Goal: Transaction & Acquisition: Obtain resource

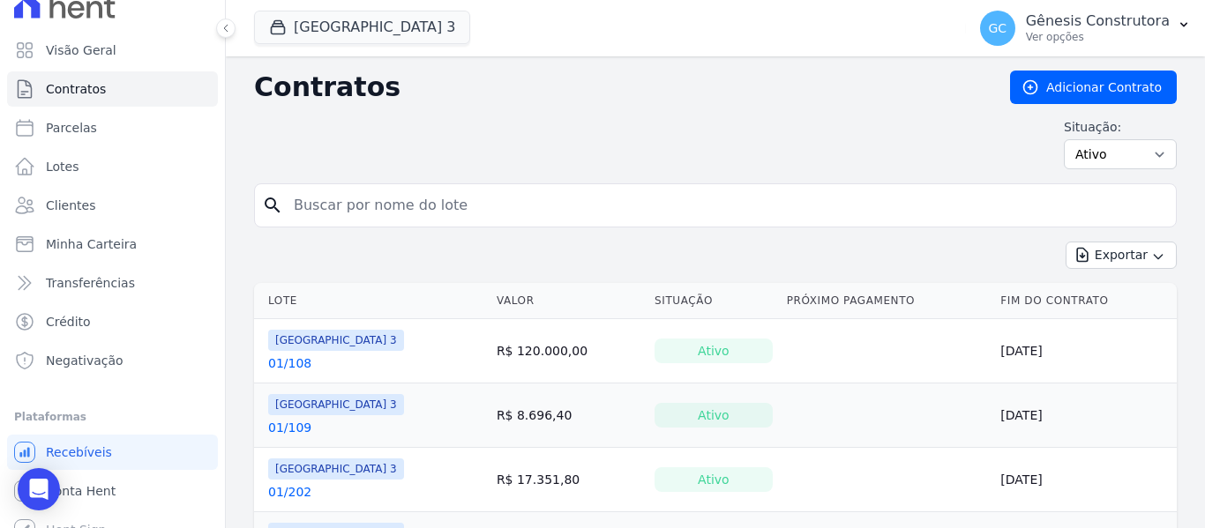
scroll to position [40, 0]
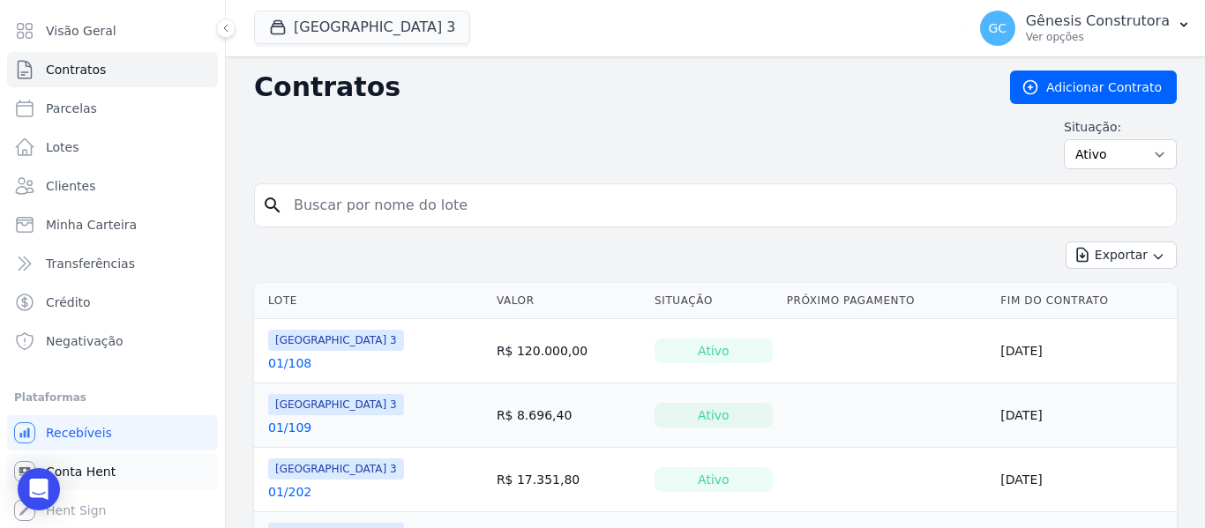
click at [80, 466] on span "Conta Hent" at bounding box center [81, 472] width 70 height 18
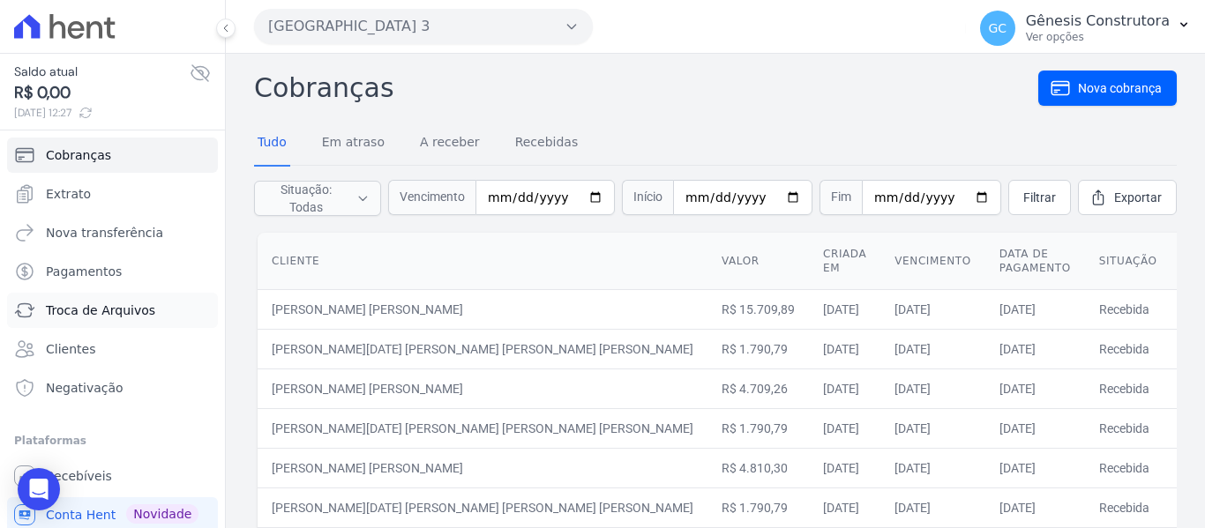
click at [80, 310] on span "Troca de Arquivos" at bounding box center [100, 311] width 109 height 18
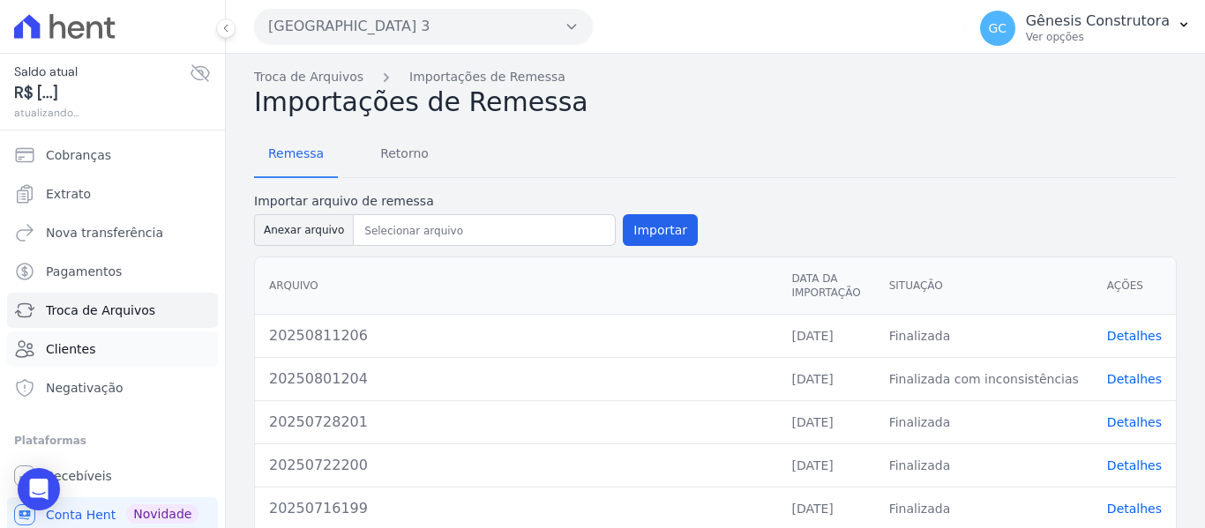
click at [78, 345] on span "Clientes" at bounding box center [70, 349] width 49 height 18
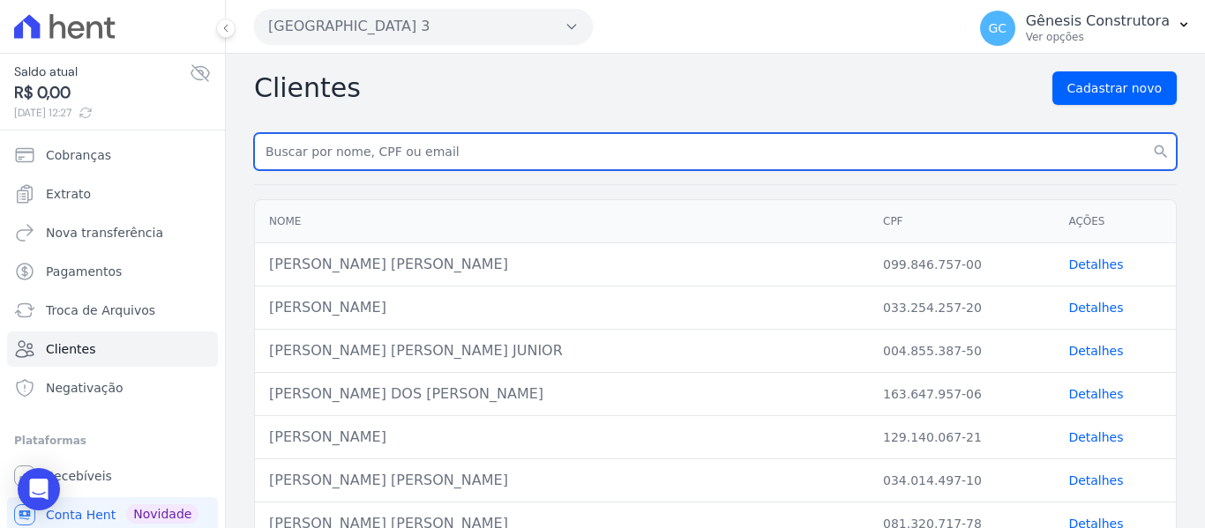
click at [392, 150] on input "text" at bounding box center [715, 151] width 923 height 37
type input "scali"
click at [1145, 133] on button "search" at bounding box center [1161, 151] width 32 height 37
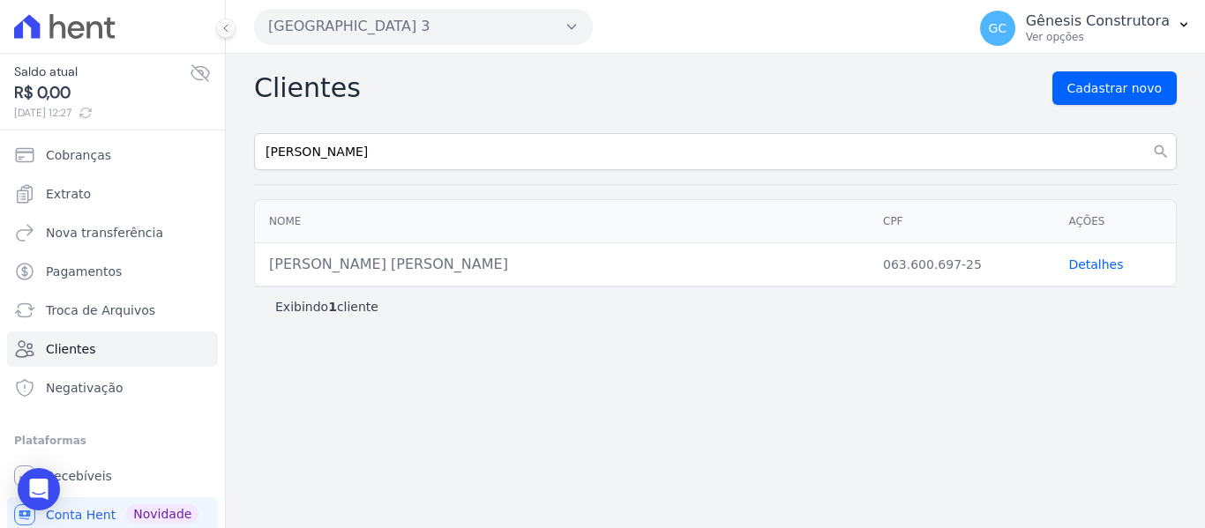
click at [1093, 260] on link "Detalhes" at bounding box center [1095, 265] width 55 height 14
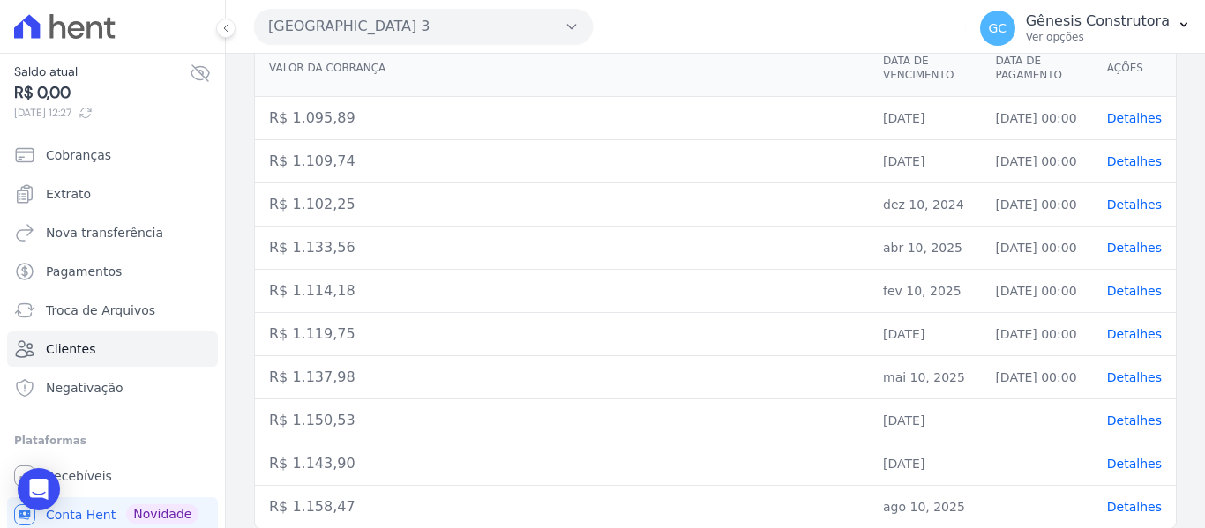
scroll to position [319, 0]
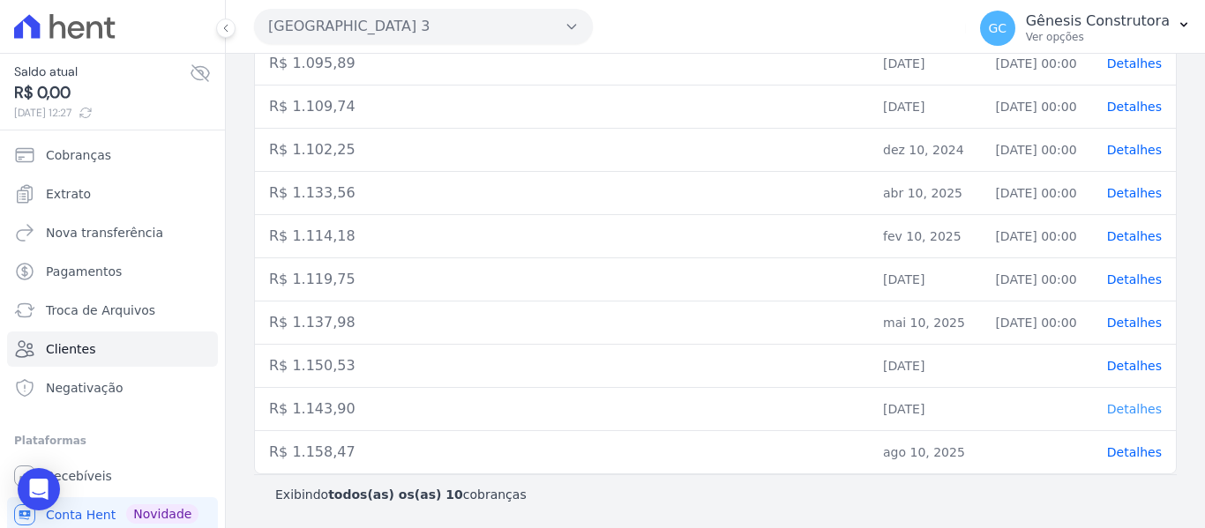
click at [1121, 405] on span "Detalhes" at bounding box center [1134, 409] width 55 height 14
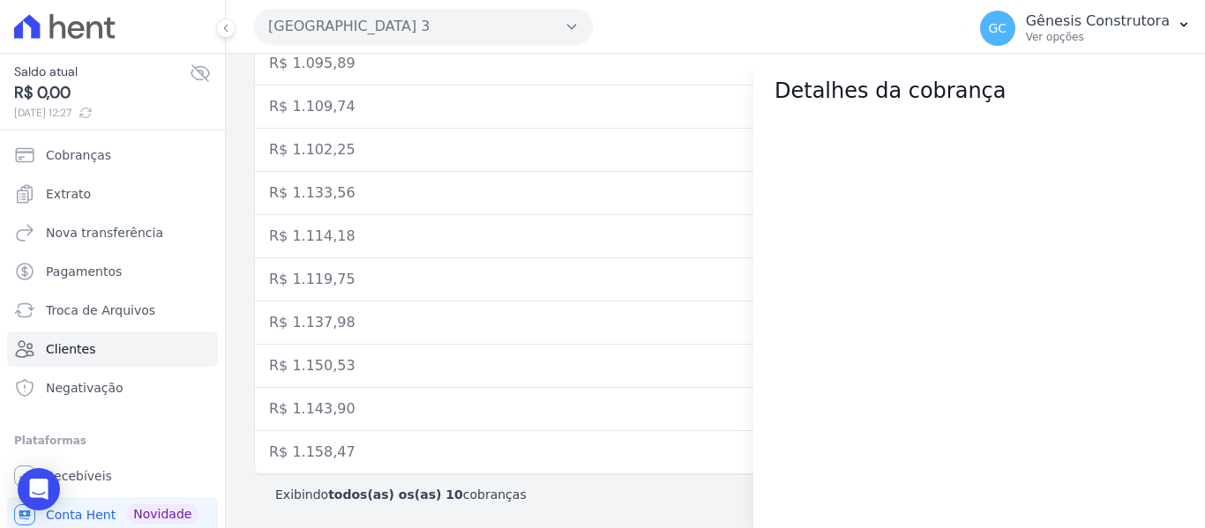
click at [629, 34] on div "Estação Nogueira 3 Genesis Empreendimentos Estação Nogueira Estação Nogueira 3 …" at bounding box center [606, 26] width 705 height 55
click at [671, 20] on div "Estação Nogueira 3 Genesis Empreendimentos Estação Nogueira Estação Nogueira 3 …" at bounding box center [606, 26] width 705 height 55
drag, startPoint x: 781, startPoint y: 331, endPoint x: 1015, endPoint y: 181, distance: 277.7
click at [775, 318] on div at bounding box center [979, 318] width 452 height 422
click at [1170, 19] on button "GC Gênesis Construtora Ver opções" at bounding box center [1085, 28] width 239 height 49
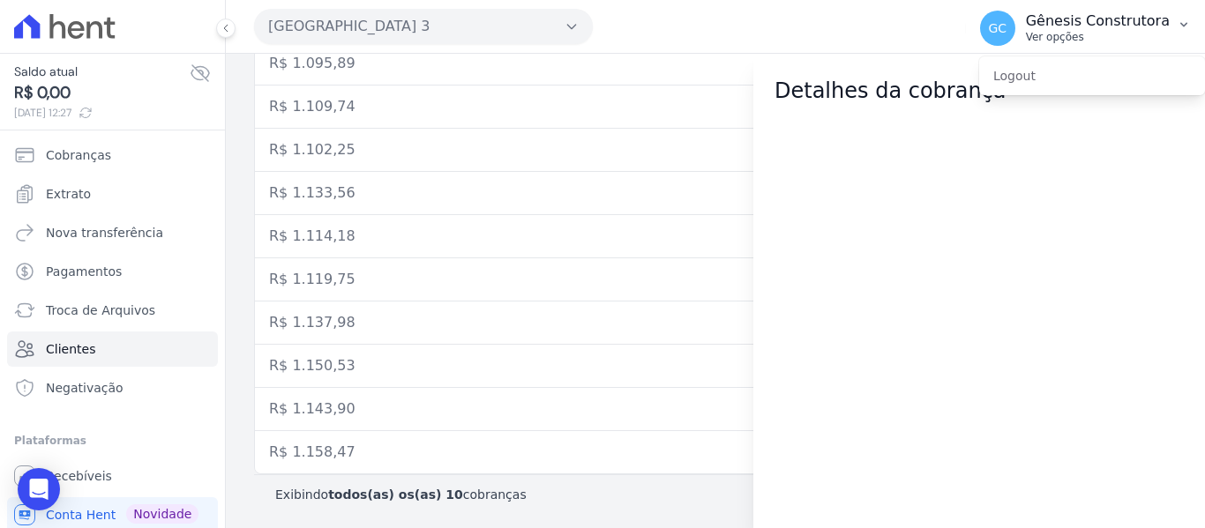
click at [1170, 19] on button "GC Gênesis Construtora Ver opções" at bounding box center [1085, 28] width 239 height 49
click at [659, 18] on div "Estação Nogueira 3 Genesis Empreendimentos Estação Nogueira Estação Nogueira 3 …" at bounding box center [606, 26] width 705 height 55
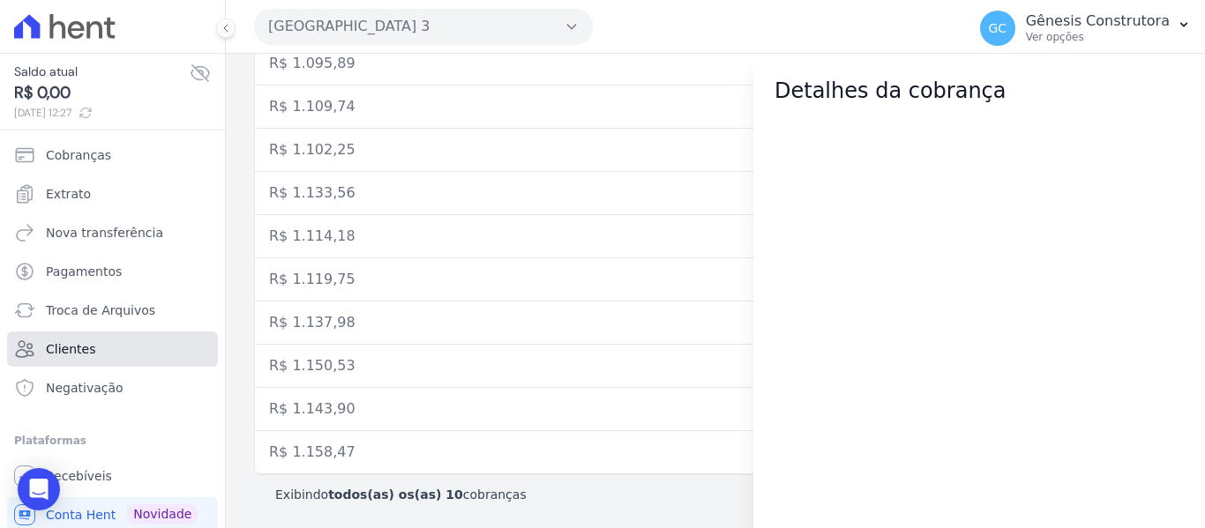
click at [79, 341] on span "Clientes" at bounding box center [70, 349] width 49 height 18
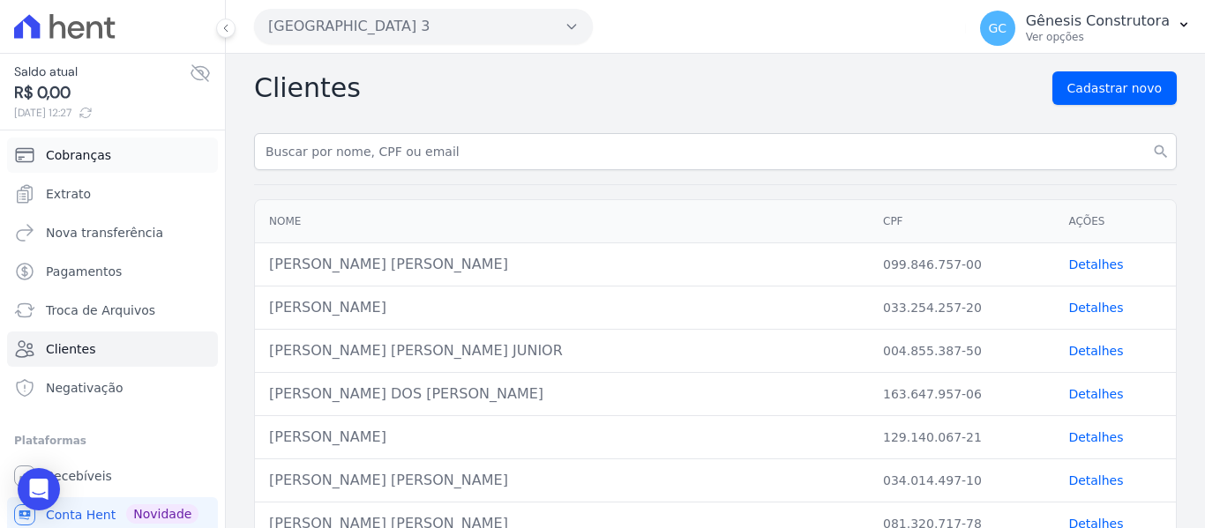
click at [105, 163] on link "Cobranças" at bounding box center [112, 155] width 211 height 35
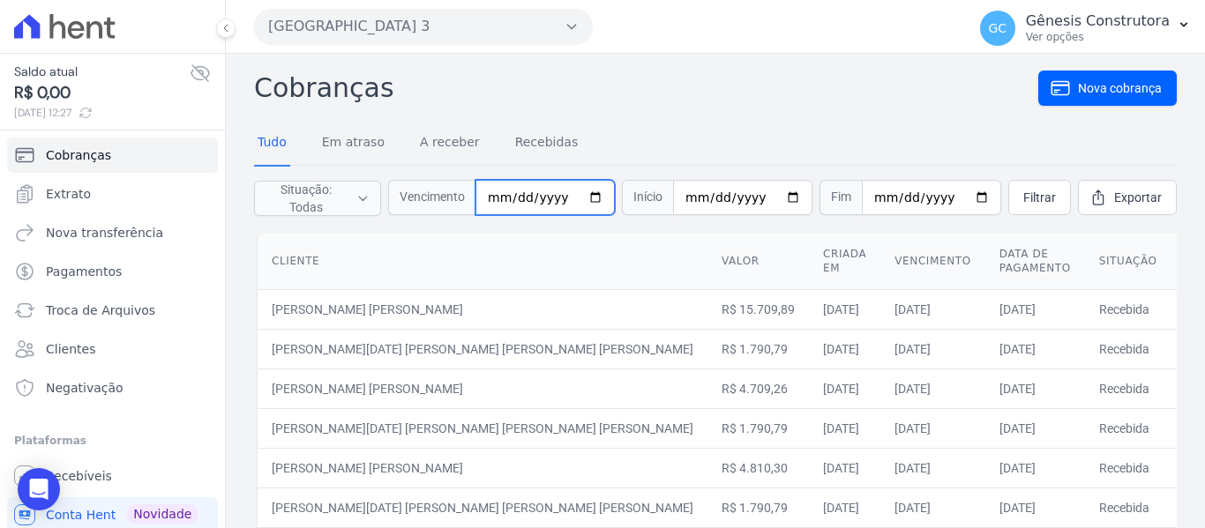
click at [492, 198] on input "date" at bounding box center [544, 197] width 139 height 35
type input "[DATE]"
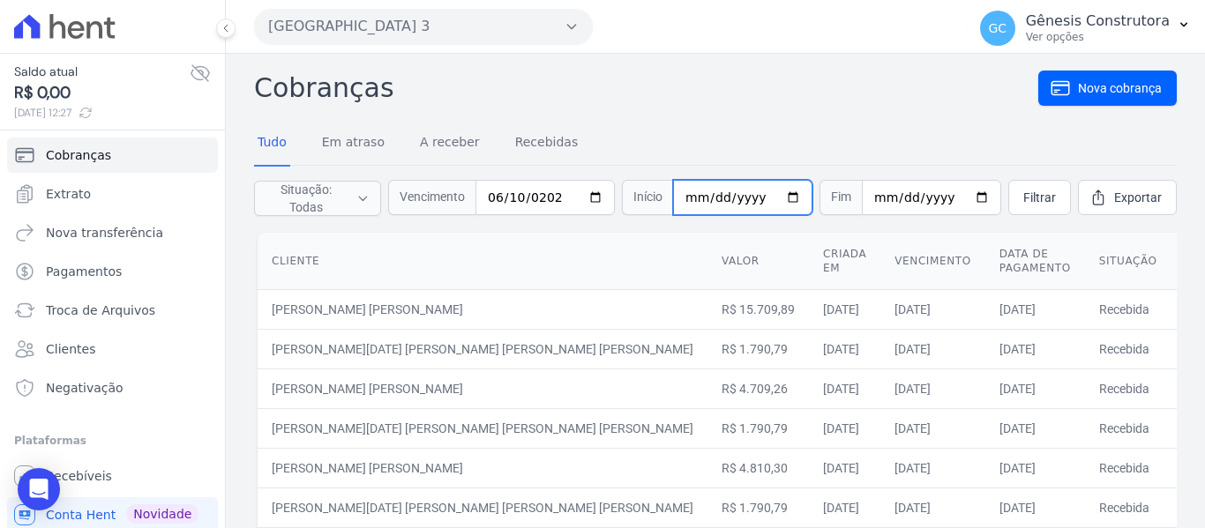
click at [691, 192] on input "date" at bounding box center [742, 197] width 139 height 35
click at [1025, 203] on span "Filtrar" at bounding box center [1039, 198] width 33 height 18
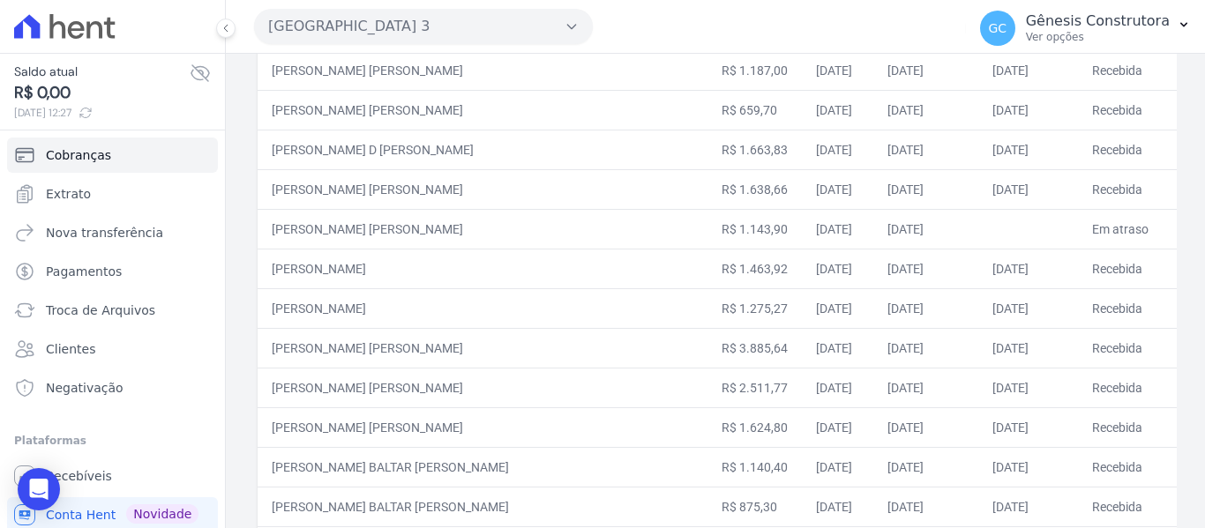
scroll to position [353, 0]
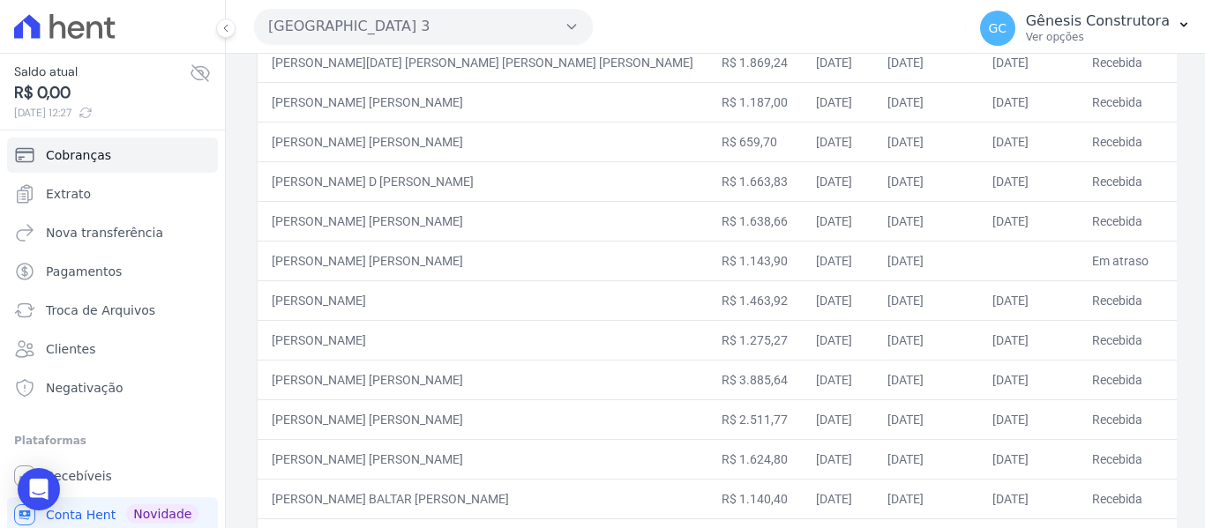
click at [1178, 256] on link "Detalhes" at bounding box center [1202, 261] width 48 height 14
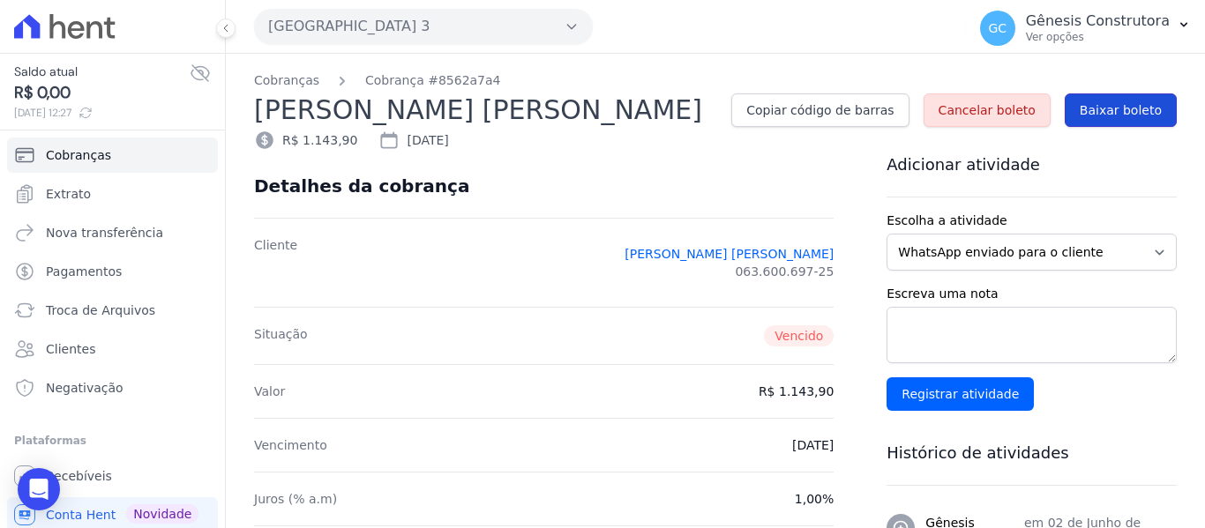
click at [1118, 111] on span "Baixar boleto" at bounding box center [1121, 110] width 82 height 18
click at [309, 84] on link "Cobranças" at bounding box center [286, 80] width 65 height 19
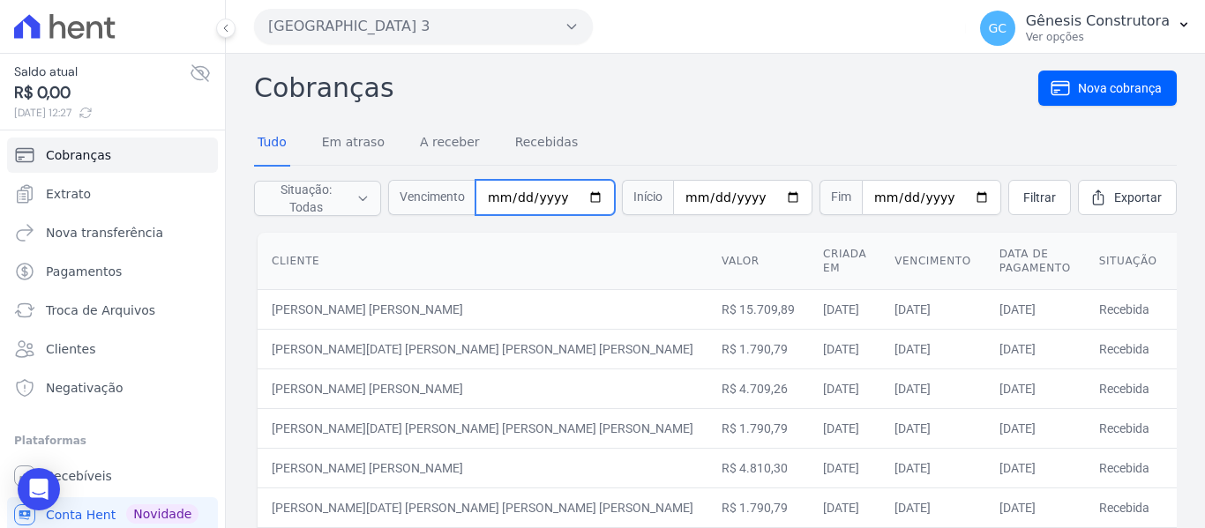
click at [502, 197] on input "date" at bounding box center [544, 197] width 139 height 35
type input "[DATE]"
click at [1023, 198] on span "Filtrar" at bounding box center [1039, 198] width 33 height 18
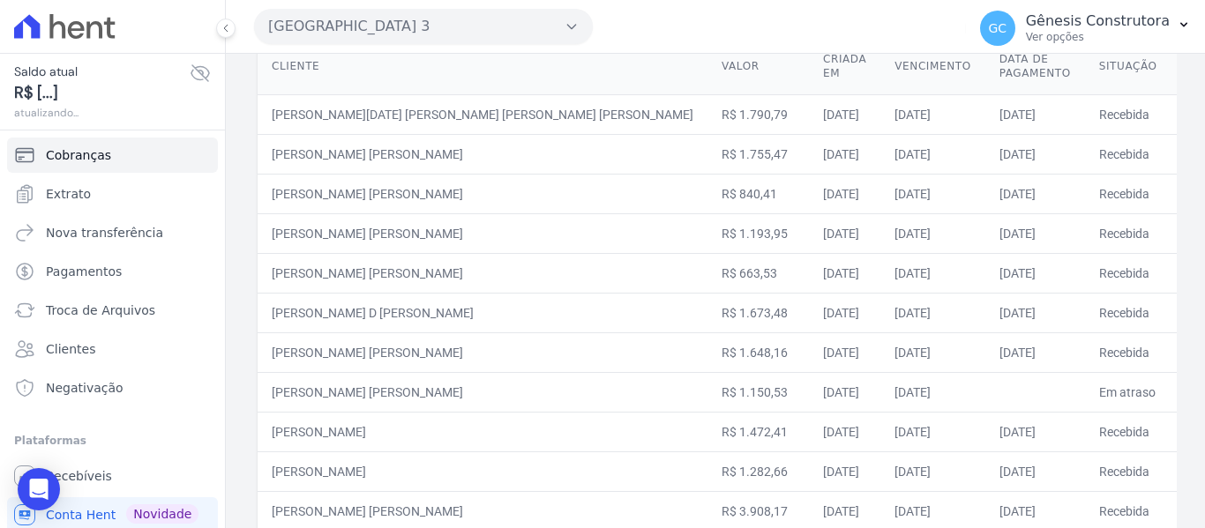
scroll to position [353, 0]
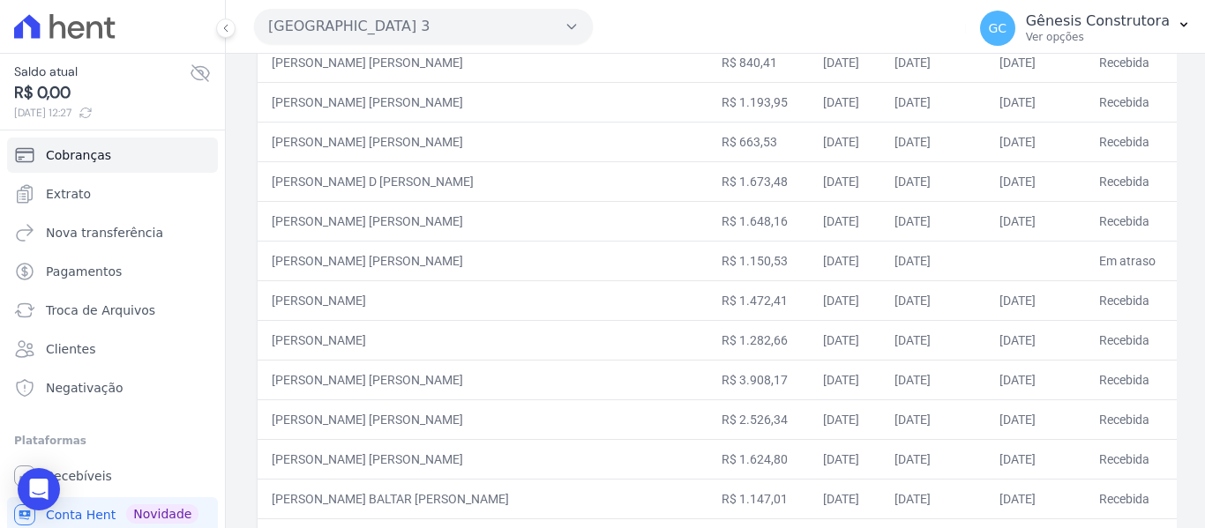
click at [1185, 254] on link "Detalhes" at bounding box center [1209, 261] width 48 height 14
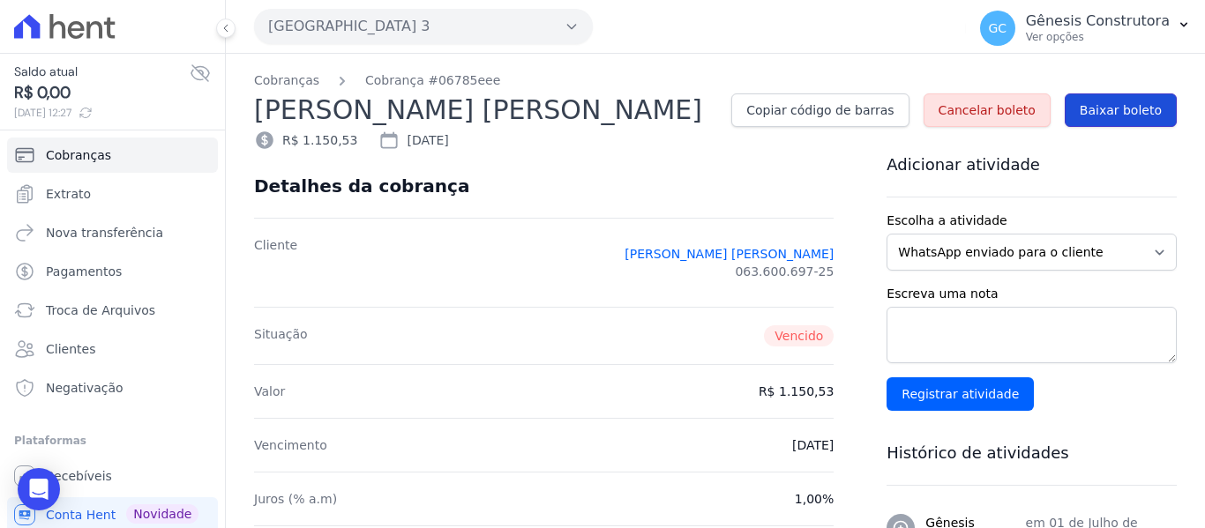
click at [1102, 114] on span "Baixar boleto" at bounding box center [1121, 110] width 82 height 18
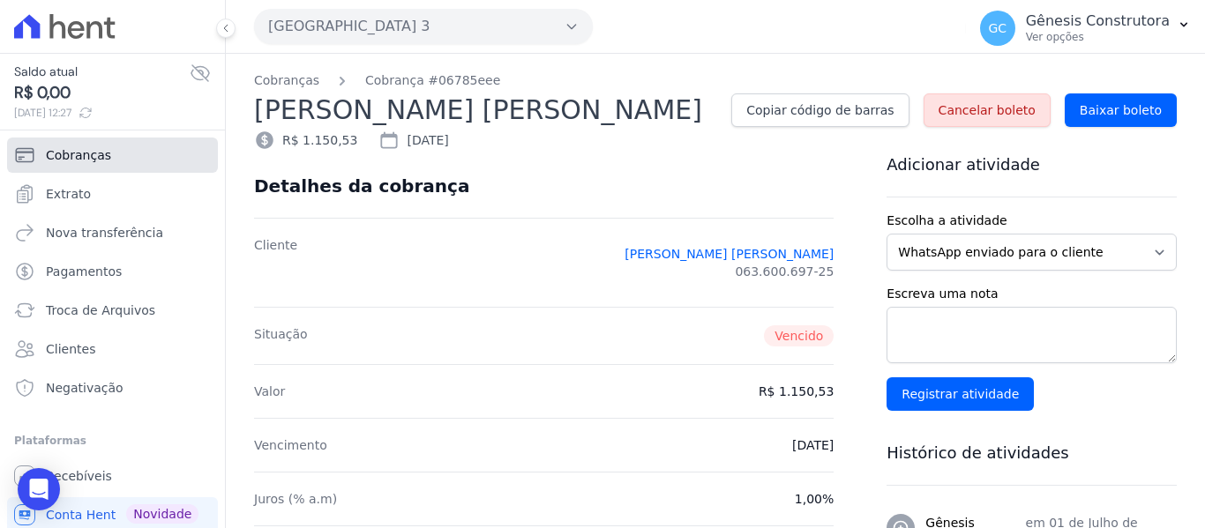
click at [115, 158] on link "Cobranças" at bounding box center [112, 155] width 211 height 35
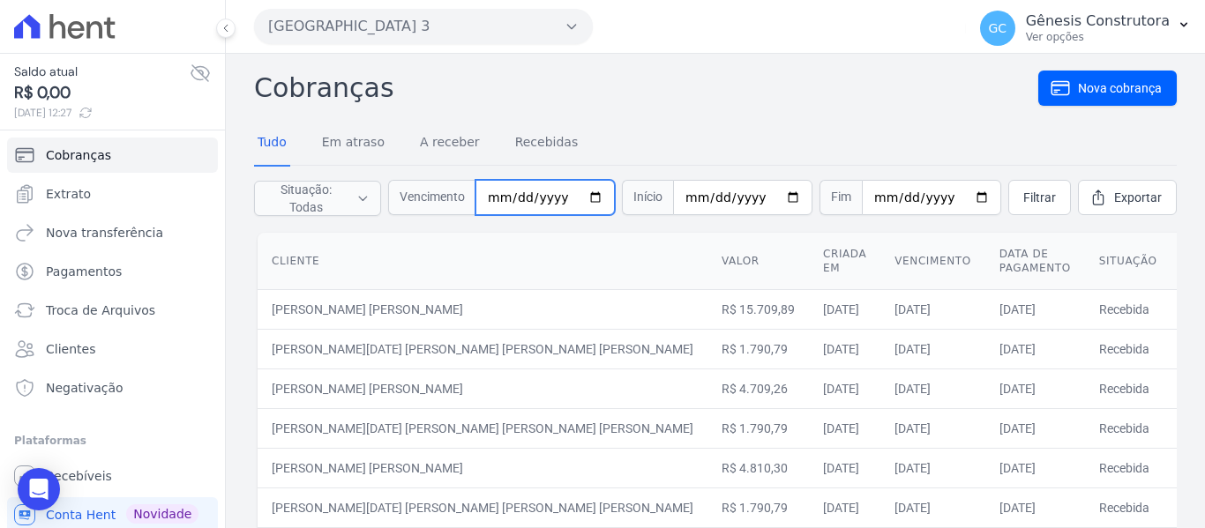
click at [511, 198] on input "date" at bounding box center [544, 197] width 139 height 35
type input "2025-08-10"
click at [1025, 195] on span "Filtrar" at bounding box center [1039, 198] width 33 height 18
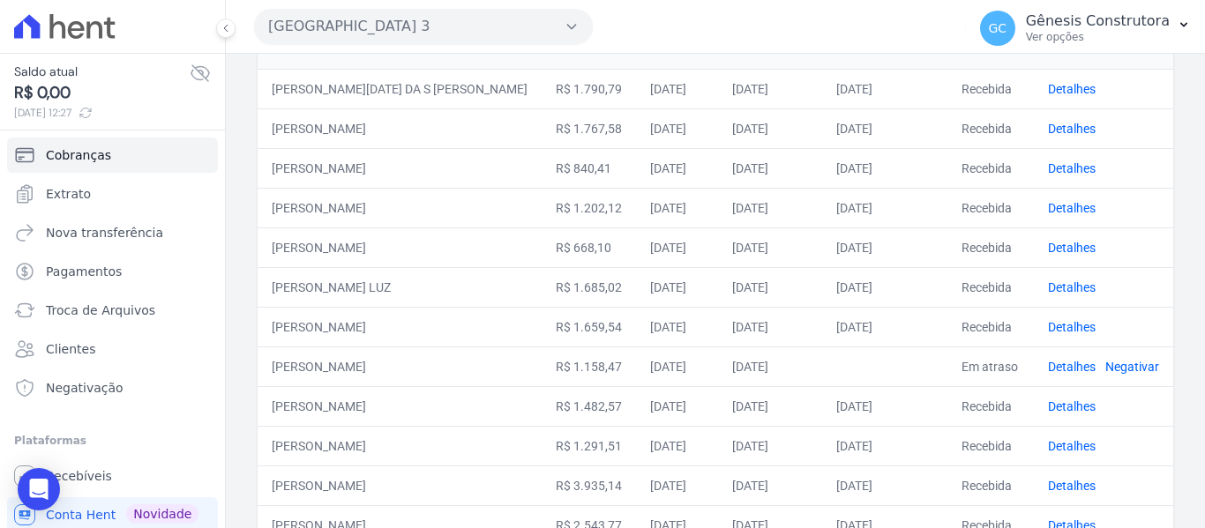
scroll to position [265, 0]
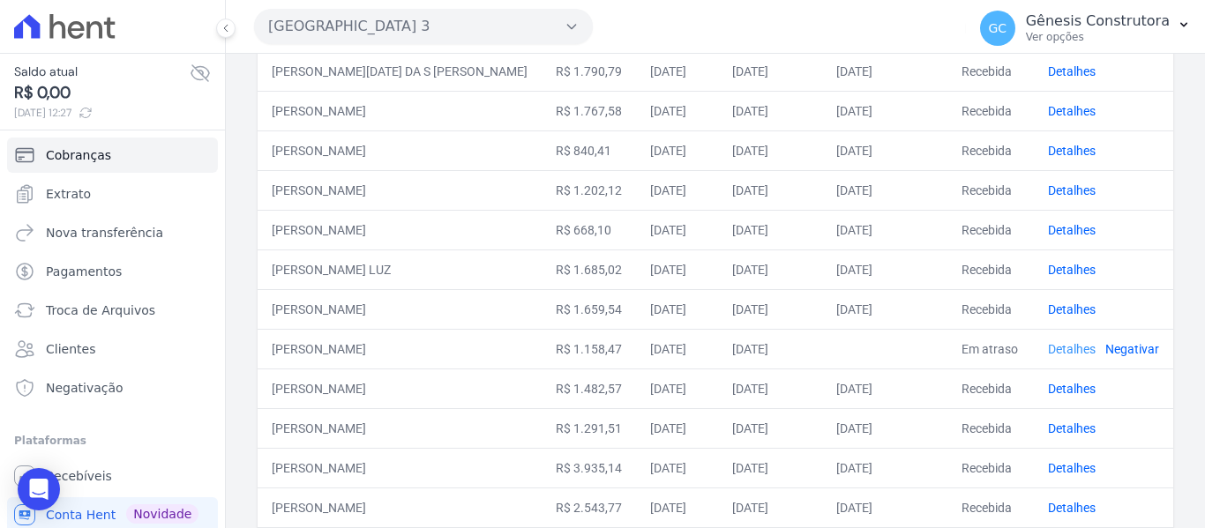
click at [1056, 342] on link "Detalhes" at bounding box center [1072, 349] width 48 height 14
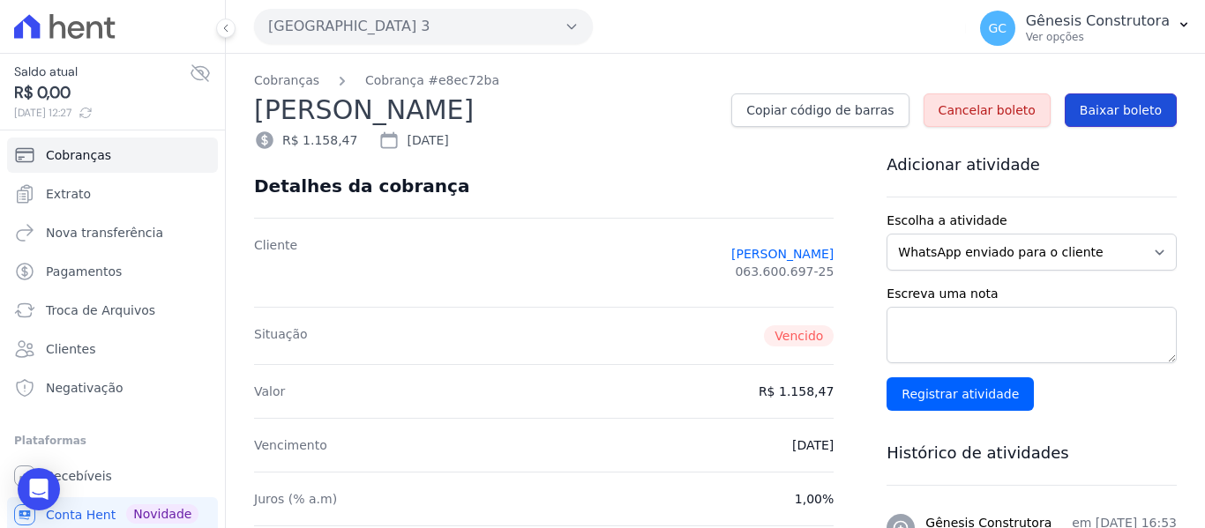
click at [1104, 123] on link "Baixar boleto" at bounding box center [1121, 110] width 112 height 34
